Goal: Information Seeking & Learning: Learn about a topic

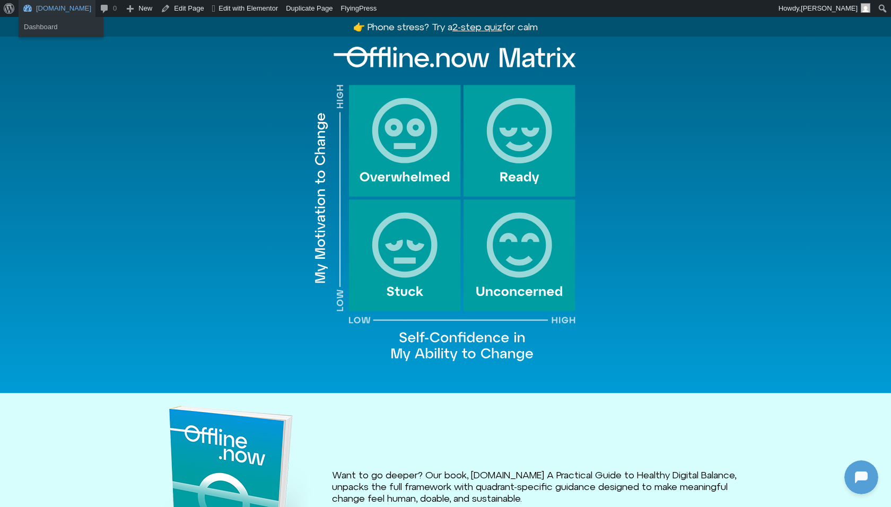
click at [52, 6] on link "[DOMAIN_NAME]" at bounding box center [57, 8] width 77 height 17
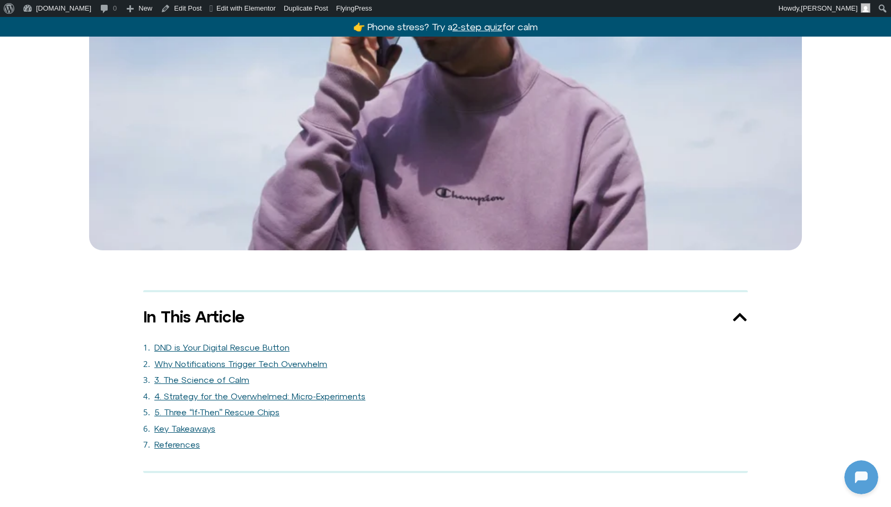
scroll to position [553, 0]
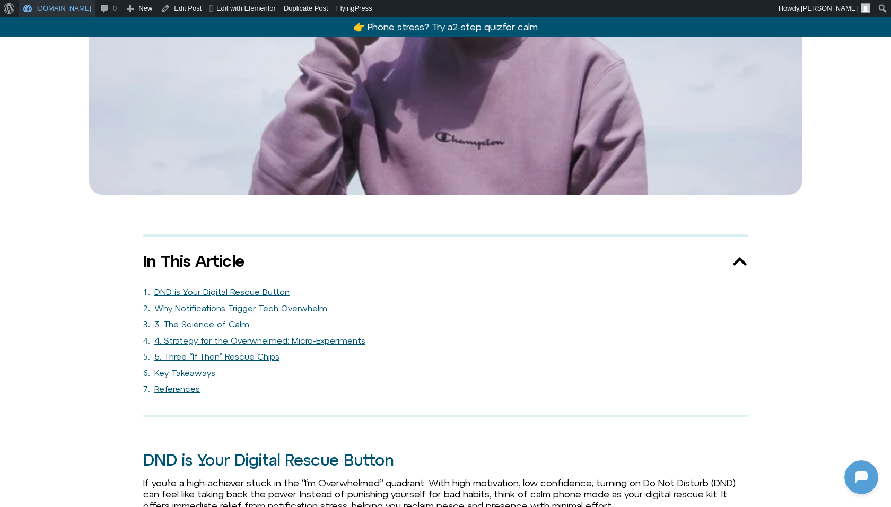
click at [33, 2] on link "[DOMAIN_NAME]" at bounding box center [57, 8] width 77 height 17
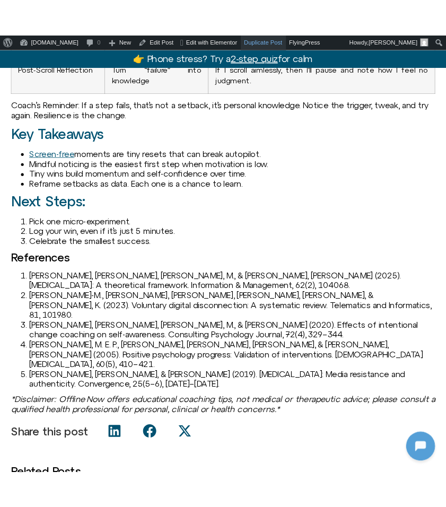
scroll to position [1302, 0]
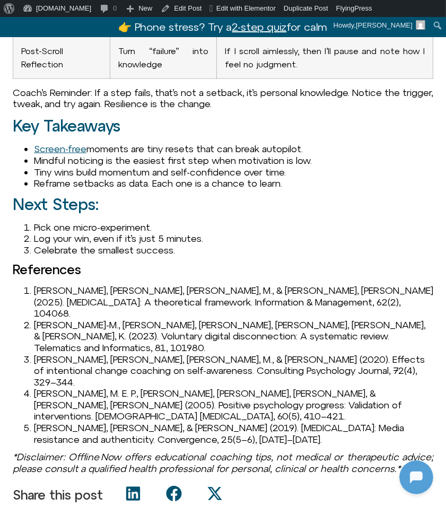
click at [39, 292] on li "Marx, J., Mirbabaie, M., & Turel, O. (2025). Digital detox: A theoretical frame…" at bounding box center [233, 302] width 399 height 34
copy li "Marx"
click at [50, 319] on li "Nassen, L.-M., Vandebosch, H., Poels, K., & Karsay, K. (2023). Voluntary digita…" at bounding box center [233, 336] width 399 height 34
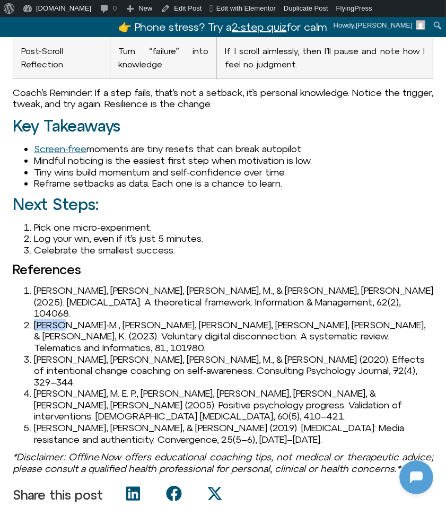
copy li "Nassen"
click at [34, 319] on li "Nassen, L.-M., Vandebosch, H., Poels, K., & Karsay, K. (2023). Voluntary digita…" at bounding box center [233, 336] width 399 height 34
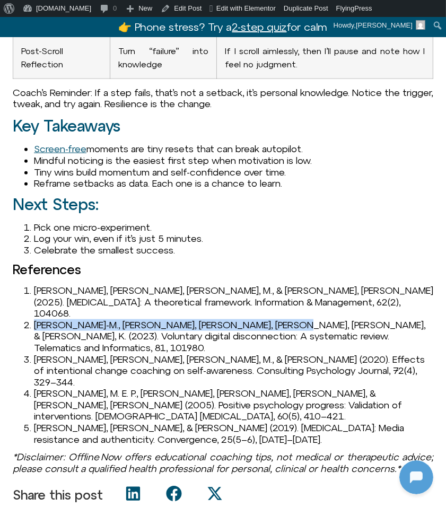
drag, startPoint x: 34, startPoint y: 310, endPoint x: 261, endPoint y: 311, distance: 227.0
click at [261, 319] on li "Nassen, L.-M., Vandebosch, H., Poels, K., & Karsay, K. (2023). Voluntary digita…" at bounding box center [233, 336] width 399 height 34
copy li "Nassen, L.-M., Vandebosch, H., Poels, K., & Karsay, K."
click at [285, 319] on li "Nassen, L.-M., Vandebosch, H., Poels, K., & Karsay, K. (2023). Voluntary digita…" at bounding box center [233, 336] width 399 height 34
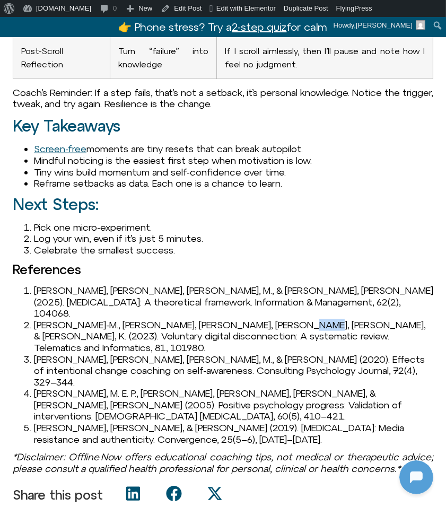
click at [285, 319] on li "Nassen, L.-M., Vandebosch, H., Poels, K., & Karsay, K. (2023). Voluntary digita…" at bounding box center [233, 336] width 399 height 34
copy li "2023"
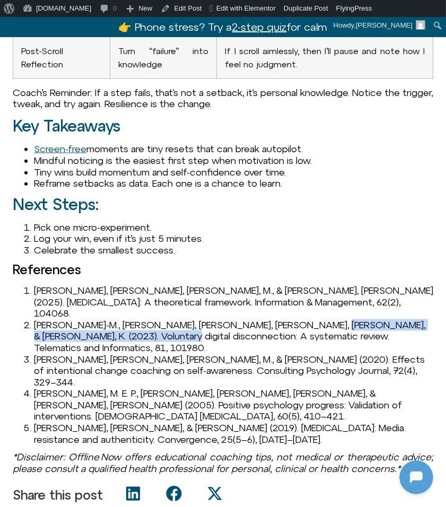
drag, startPoint x: 297, startPoint y: 312, endPoint x: 191, endPoint y: 324, distance: 106.7
click at [191, 324] on li "Nassen, L.-M., Vandebosch, H., Poels, K., & Karsay, K. (2023). Voluntary digita…" at bounding box center [233, 336] width 399 height 34
copy li "Voluntary digital disconnection: A systematic review"
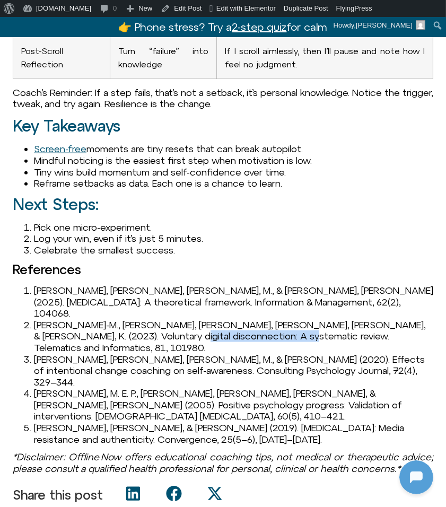
drag, startPoint x: 198, startPoint y: 322, endPoint x: 316, endPoint y: 323, distance: 117.7
click at [316, 323] on li "Nassen, L.-M., Vandebosch, H., Poels, K., & Karsay, K. (2023). Voluntary digita…" at bounding box center [233, 336] width 399 height 34
copy li "Telematics and Informatics"
click at [99, 319] on li "Nassen, L.-M., Vandebosch, H., Poels, K., & Karsay, K. (2023). Voluntary digita…" at bounding box center [233, 336] width 399 height 34
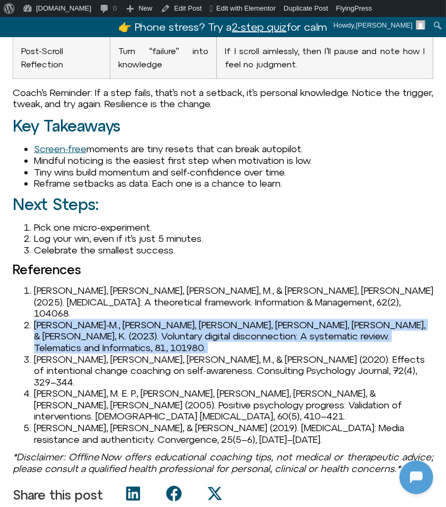
click at [99, 319] on li "Nassen, L.-M., Vandebosch, H., Poels, K., & Karsay, K. (2023). Voluntary digita…" at bounding box center [233, 336] width 399 height 34
copy ol "Nassen, L.-M., Vandebosch, H., Poels, K., & Karsay, K. (2023). Voluntary digita…"
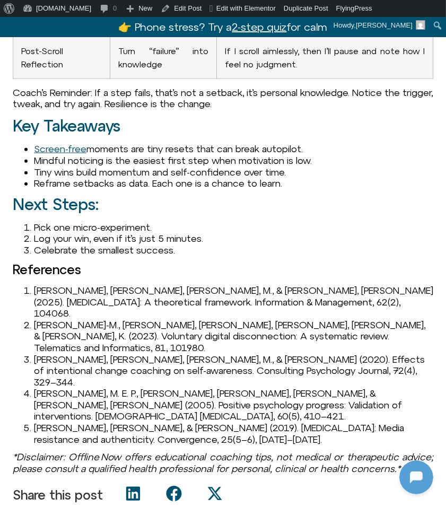
click at [48, 354] on li "Passarelli, A., Moore, M., & Van Oosten, E. (2020). Effects of intentional chan…" at bounding box center [233, 371] width 399 height 34
copy li "Passarelli"
click at [129, 354] on li "Passarelli, A., Moore, M., & Van Oosten, E. (2020). Effects of intentional chan…" at bounding box center [233, 371] width 399 height 34
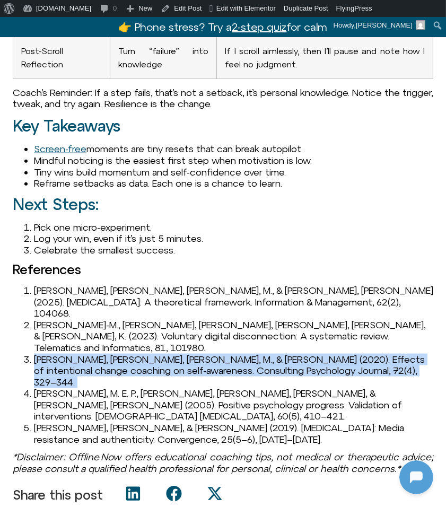
click at [129, 354] on li "Passarelli, A., Moore, M., & Van Oosten, E. (2020). Effects of intentional chan…" at bounding box center [233, 371] width 399 height 34
copy ol "Passarelli, A., Moore, M., & Van Oosten, E. (2020). Effects of intentional chan…"
click at [165, 354] on li "Passarelli, A., Moore, M., & Van Oosten, E. (2020). Effects of intentional chan…" at bounding box center [233, 371] width 399 height 34
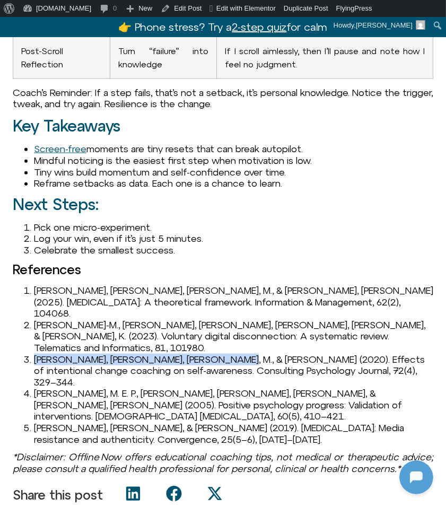
drag, startPoint x: 212, startPoint y: 336, endPoint x: 31, endPoint y: 334, distance: 180.9
click at [34, 354] on li "Passarelli, A., Moore, M., & Van Oosten, E. (2020). Effects of intentional chan…" at bounding box center [233, 371] width 399 height 34
copy li "Passarelli, A., Moore, M., & Van Oosten, E."
click at [229, 354] on li "Passarelli, A., Moore, M., & Van Oosten, E. (2020). Effects of intentional chan…" at bounding box center [233, 371] width 399 height 34
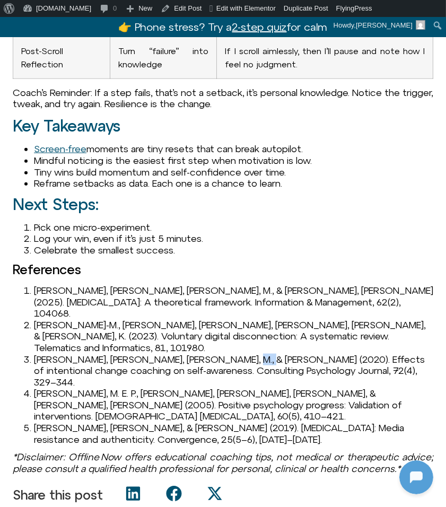
click at [229, 354] on li "Passarelli, A., Moore, M., & Van Oosten, E. (2020). Effects of intentional chan…" at bounding box center [233, 371] width 399 height 34
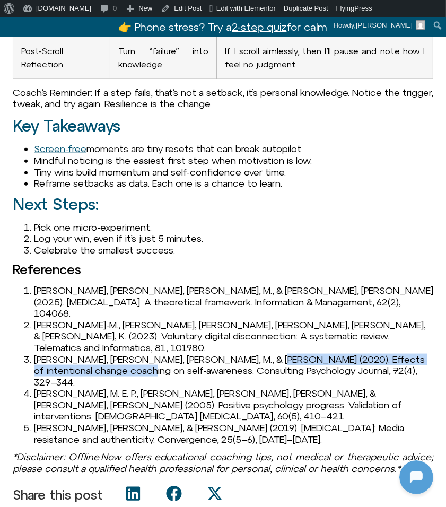
drag, startPoint x: 251, startPoint y: 332, endPoint x: 113, endPoint y: 344, distance: 137.8
click at [113, 354] on li "Passarelli, A., Moore, M., & Van Oosten, E. (2020). Effects of intentional chan…" at bounding box center [233, 371] width 399 height 34
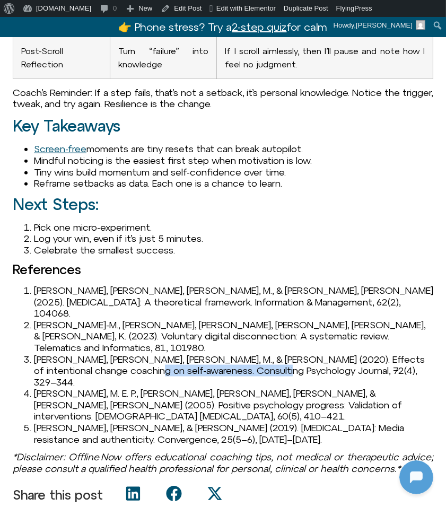
drag, startPoint x: 120, startPoint y: 348, endPoint x: 255, endPoint y: 346, distance: 134.7
click at [255, 354] on li "Passarelli, A., Moore, M., & Van Oosten, E. (2020). Effects of intentional chan…" at bounding box center [233, 371] width 399 height 34
drag, startPoint x: 290, startPoint y: 347, endPoint x: 319, endPoint y: 346, distance: 29.2
click at [319, 354] on li "Passarelli, A., Moore, M., & Van Oosten, E. (2020). Effects of intentional chan…" at bounding box center [233, 371] width 399 height 34
drag, startPoint x: 326, startPoint y: 346, endPoint x: 287, endPoint y: 345, distance: 38.7
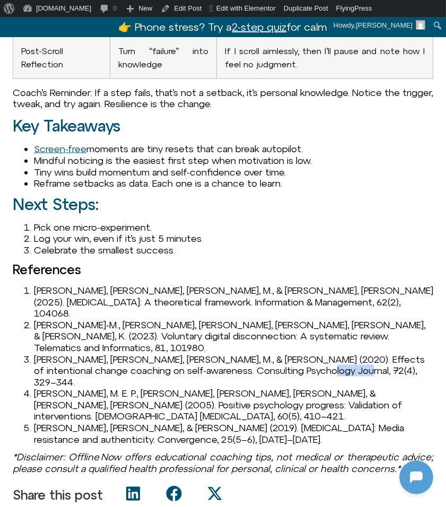
click at [287, 354] on li "Passarelli, A., Moore, M., & Van Oosten, E. (2020). Effects of intentional chan…" at bounding box center [233, 371] width 399 height 34
click at [46, 388] on li "Seligman, M. E. P., Steen, T. A., Park, N., & Peterson, C. (2005). Positive psy…" at bounding box center [233, 405] width 399 height 34
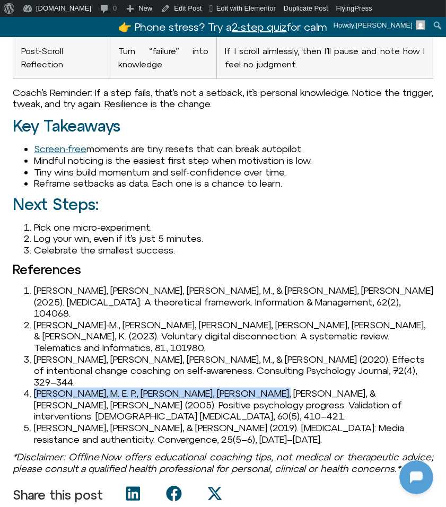
drag, startPoint x: 253, startPoint y: 357, endPoint x: 36, endPoint y: 356, distance: 217.4
click at [36, 388] on li "Seligman, M. E. P., Steen, T. A., Park, N., & Peterson, C. (2005). Positive psy…" at bounding box center [233, 405] width 399 height 34
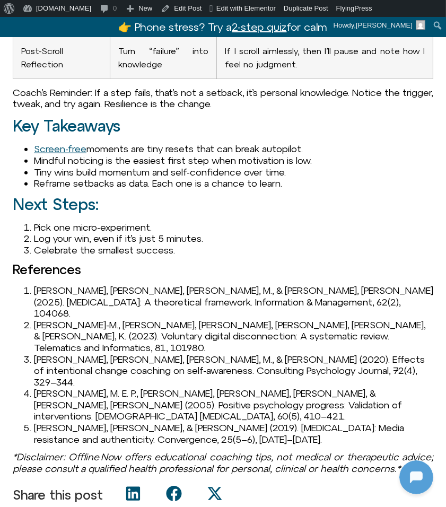
click at [84, 388] on li "Seligman, M. E. P., Steen, T. A., Park, N., & Peterson, C. (2005). Positive psy…" at bounding box center [233, 405] width 399 height 34
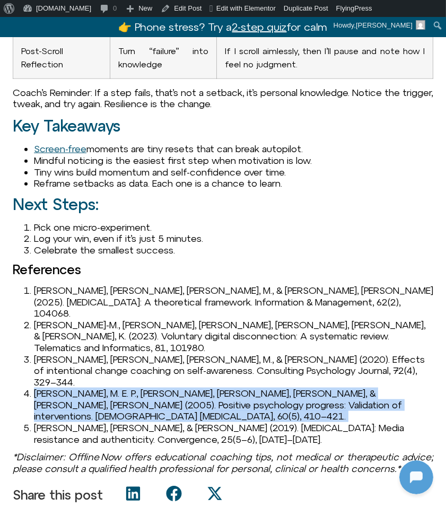
click at [84, 388] on li "Seligman, M. E. P., Steen, T. A., Park, N., & Peterson, C. (2005). Positive psy…" at bounding box center [233, 405] width 399 height 34
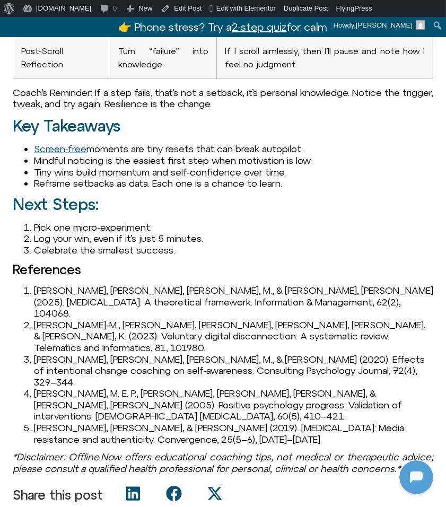
click at [52, 422] on li "Syvertsen, T., & Enli, G. (2019). Digital detox: Media resistance and authentic…" at bounding box center [233, 433] width 399 height 23
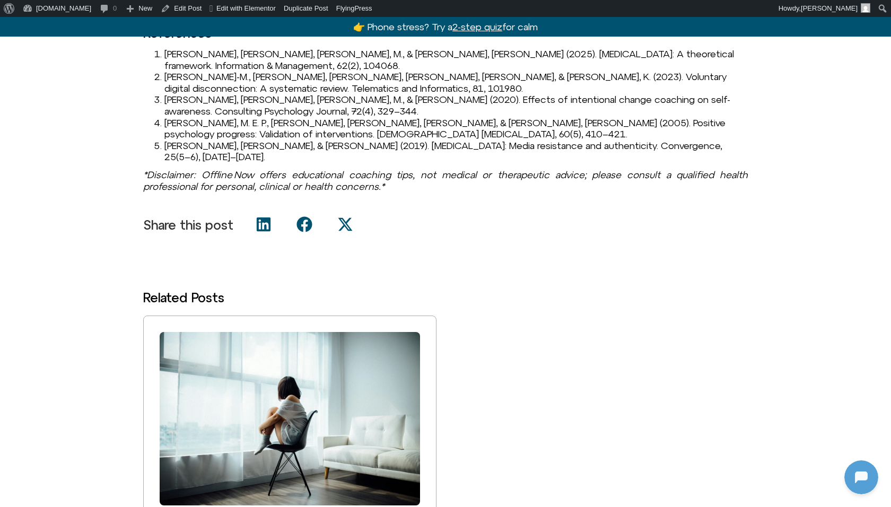
scroll to position [1630, 0]
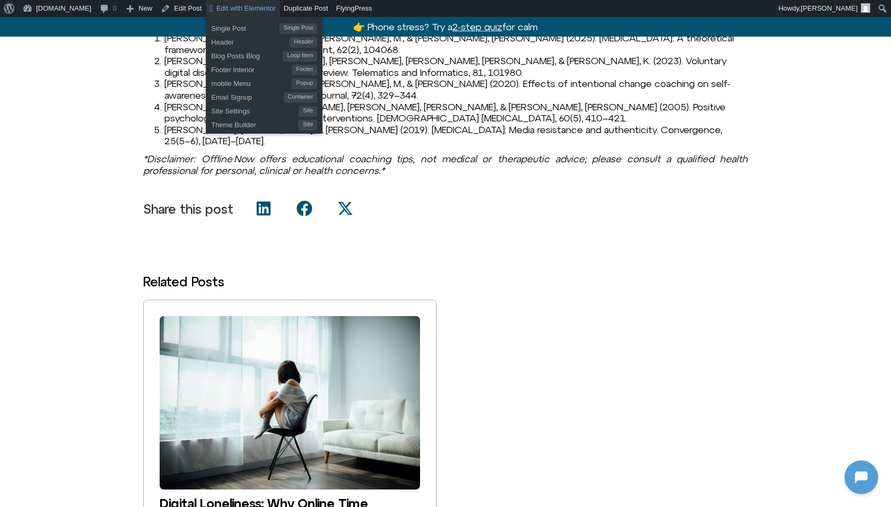
click at [240, 10] on span "Edit with Elementor" at bounding box center [245, 8] width 59 height 8
